Goal: Navigation & Orientation: Find specific page/section

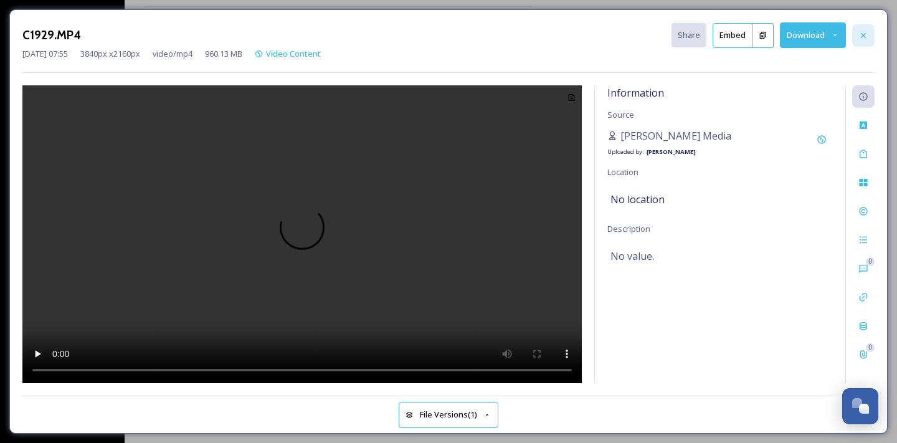
click at [862, 32] on icon at bounding box center [863, 36] width 10 height 10
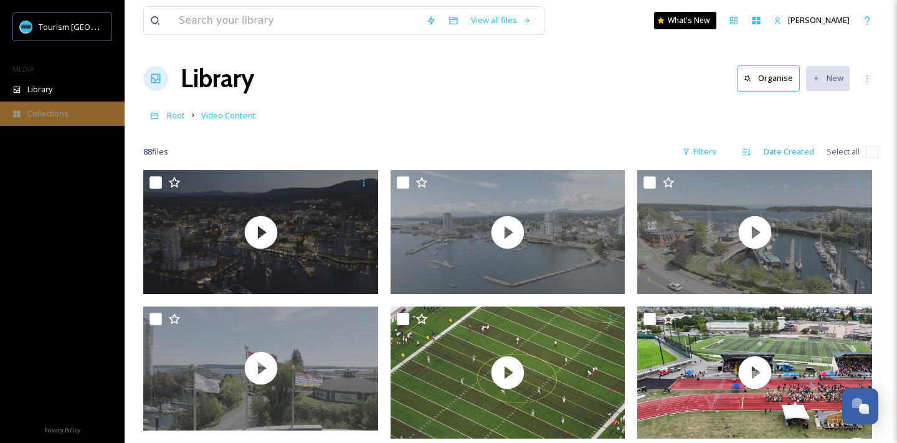
click at [42, 103] on div "Collections" at bounding box center [62, 113] width 125 height 24
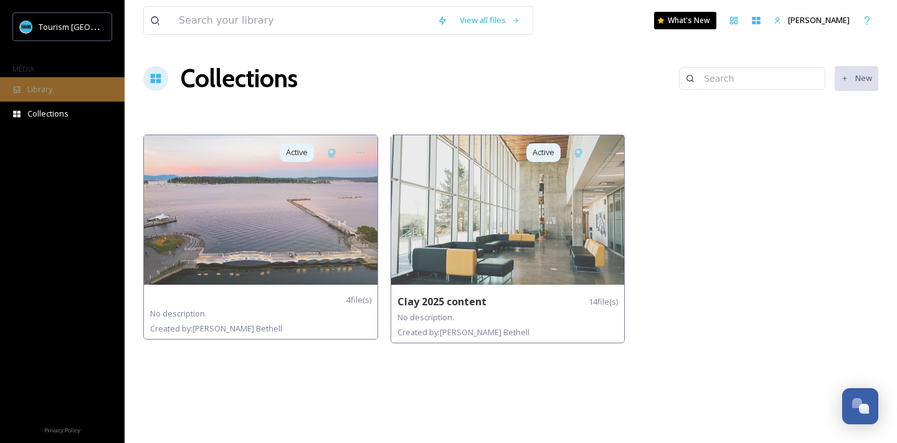
click at [32, 92] on span "Library" at bounding box center [39, 89] width 25 height 12
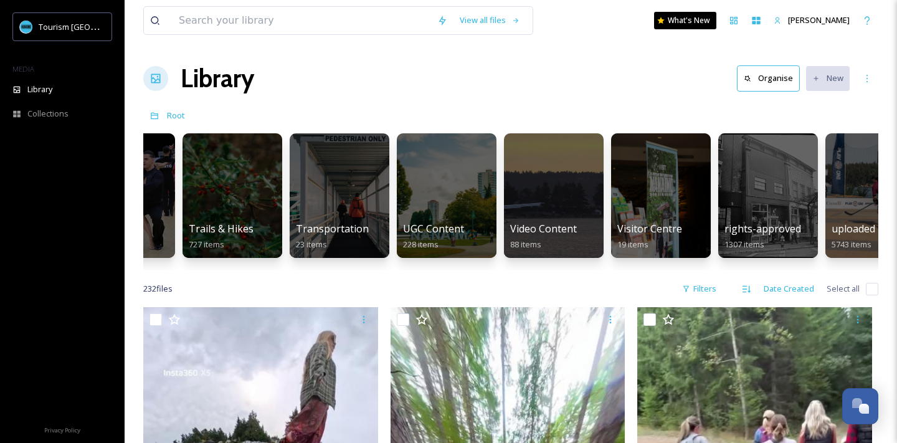
scroll to position [0, 1942]
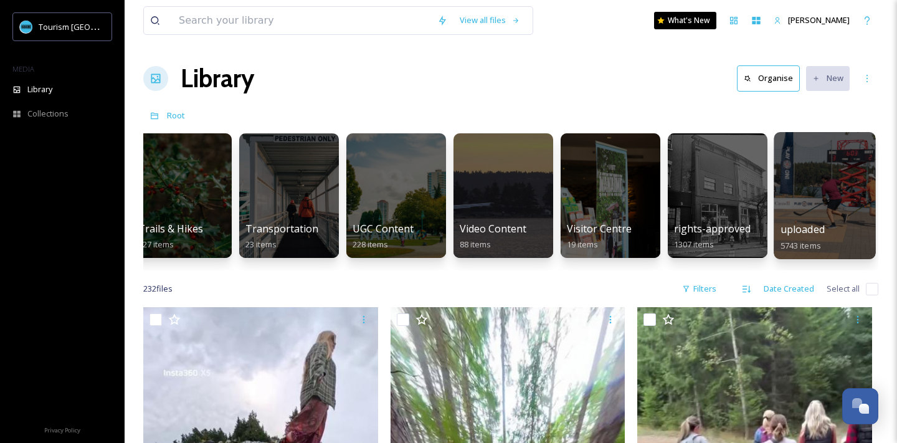
click at [800, 189] on div at bounding box center [823, 195] width 101 height 127
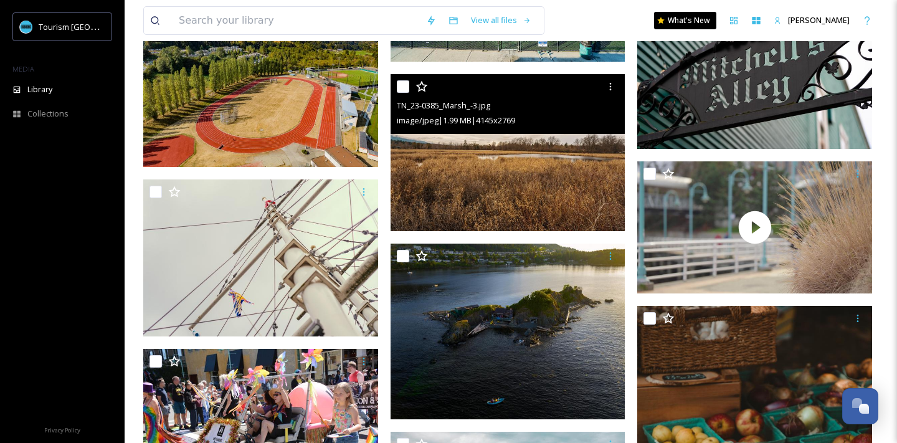
scroll to position [6772, 0]
